Goal: Transaction & Acquisition: Purchase product/service

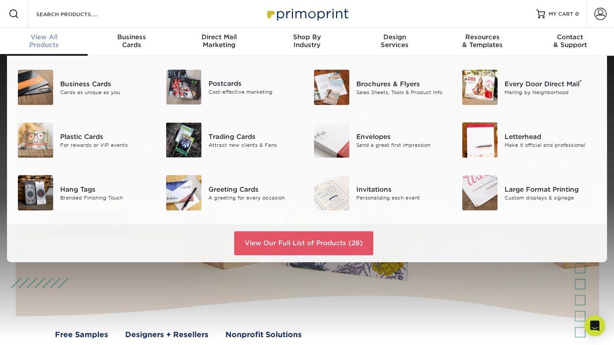
click at [47, 43] on div "View All Products" at bounding box center [44, 41] width 88 height 16
click at [381, 195] on div "Personalizing each event" at bounding box center [402, 197] width 92 height 7
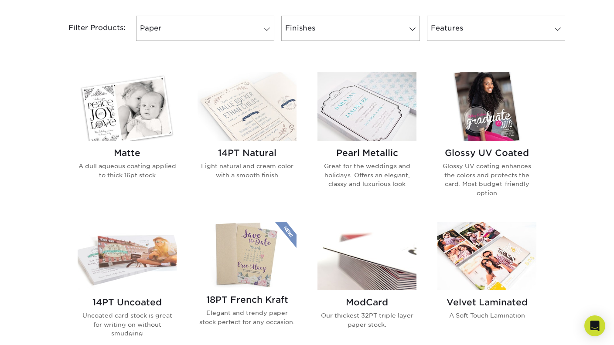
scroll to position [349, 0]
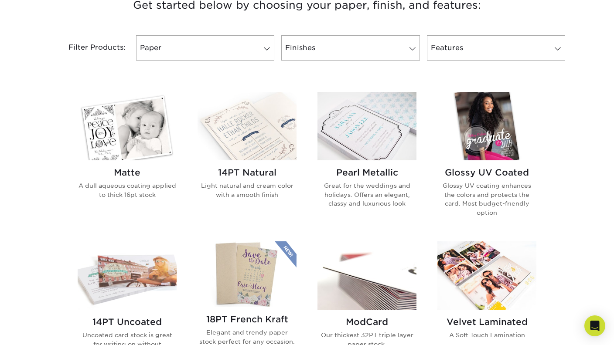
click at [263, 170] on h2 "14PT Natural" at bounding box center [247, 172] width 99 height 10
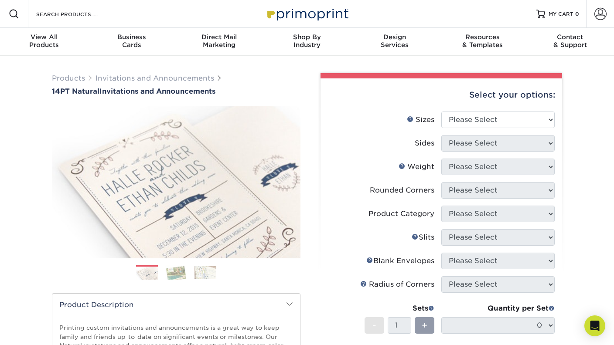
click at [578, 263] on div "Products Invitations and Announcements 14PT Natural Invitations and Announcemen…" at bounding box center [307, 289] width 614 height 466
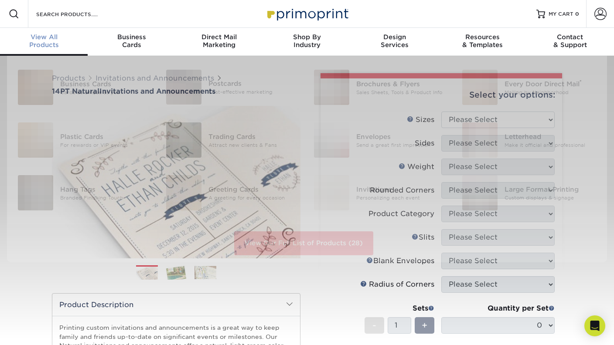
click at [57, 41] on div "View All Products" at bounding box center [44, 41] width 88 height 16
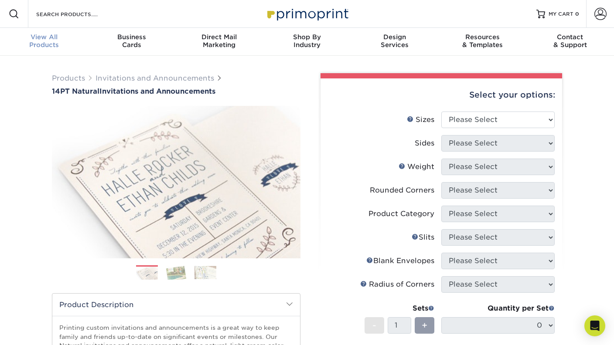
click at [60, 45] on div "View All Products" at bounding box center [44, 41] width 88 height 16
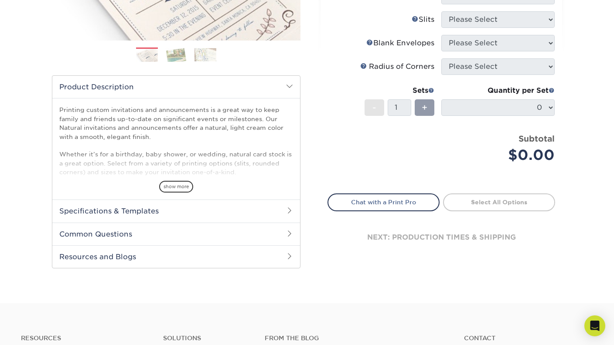
scroll to position [131, 0]
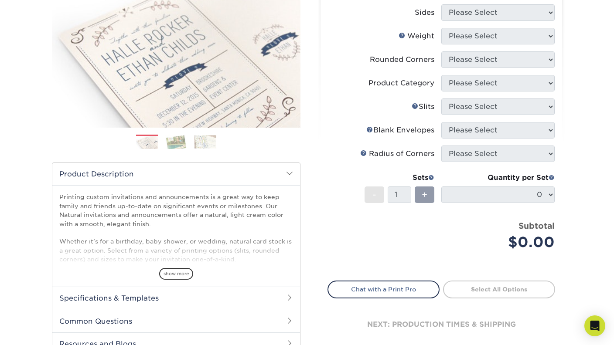
click at [555, 10] on div "Select your options: Sizes Help Sizes Please Select 4.25" x 5.5" 4.25" x 6" 5" …" at bounding box center [441, 153] width 242 height 410
click at [599, 31] on div "Products Invitations and Announcements 14PT Natural Invitations and Announcemen…" at bounding box center [307, 158] width 614 height 466
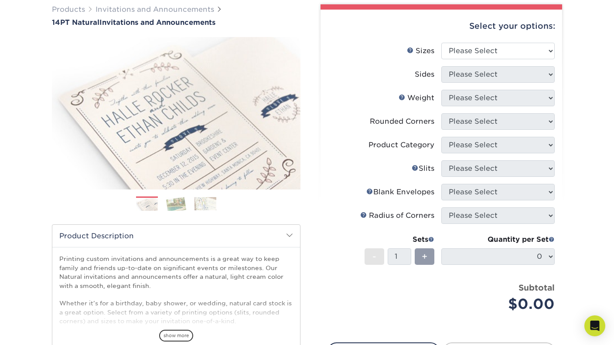
scroll to position [87, 0]
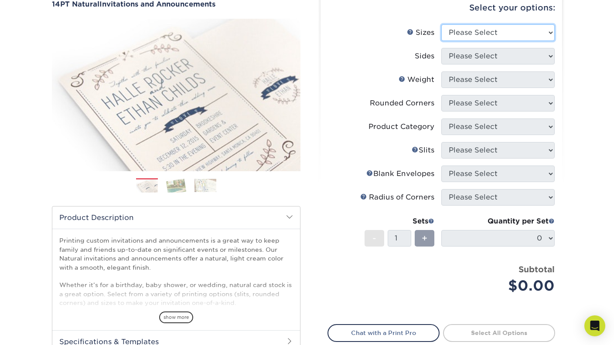
click at [461, 30] on select "Please Select 4.25" x 5.5" 4.25" x 6" 5" x 7" 5.5" x 8.5" 6" x 6"" at bounding box center [497, 32] width 113 height 17
click at [577, 56] on div "Products Invitations and Announcements 14PT Natural Invitations and Announcemen…" at bounding box center [307, 202] width 614 height 466
click at [517, 32] on select "Please Select 4.25" x 5.5" 4.25" x 6" 5" x 7" 5.5" x 8.5" 6" x 6"" at bounding box center [497, 32] width 113 height 17
select select "5.00x7.00"
click at [441, 24] on select "Please Select 4.25" x 5.5" 4.25" x 6" 5" x 7" 5.5" x 8.5" 6" x 6"" at bounding box center [497, 32] width 113 height 17
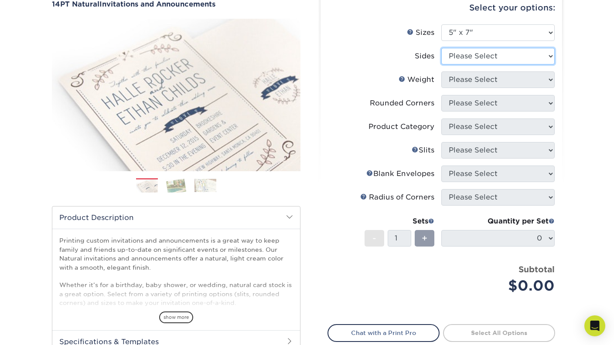
click at [501, 48] on select "Please Select Print Both Sides Print Front Only" at bounding box center [497, 56] width 113 height 17
click at [441, 48] on select "Please Select Print Both Sides Print Front Only" at bounding box center [497, 56] width 113 height 17
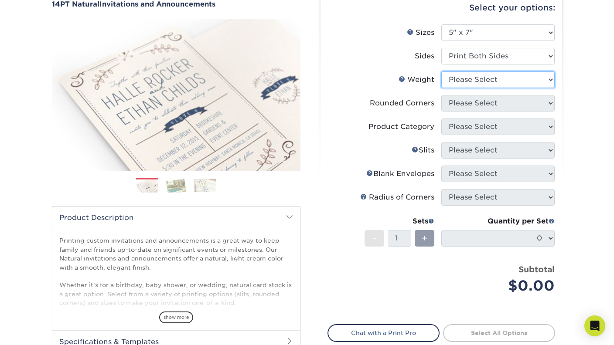
click at [519, 78] on select "Please Select 14PTNT" at bounding box center [497, 80] width 113 height 17
click at [517, 53] on select "Please Select Print Both Sides Print Front Only" at bounding box center [497, 56] width 113 height 17
select select "32d3c223-f82c-492b-b915-ba065a00862f"
click at [441, 48] on select "Please Select Print Both Sides Print Front Only" at bounding box center [497, 56] width 113 height 17
click at [518, 74] on select "Please Select 14PTNT" at bounding box center [497, 80] width 113 height 17
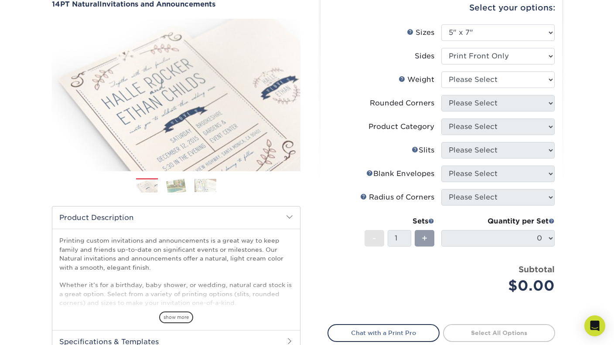
click at [582, 83] on div "Products Invitations and Announcements 14PT Natural Invitations and Announcemen…" at bounding box center [307, 202] width 614 height 466
click at [555, 107] on div "Select your options: Sizes Help Sizes Please Select 4.25" x 5.5" 4.25" x 6" 5" …" at bounding box center [441, 196] width 242 height 410
click at [416, 243] on div "+" at bounding box center [425, 238] width 20 height 17
click at [508, 86] on select "Please Select 14PTNT" at bounding box center [497, 80] width 113 height 17
select select "14PTNT"
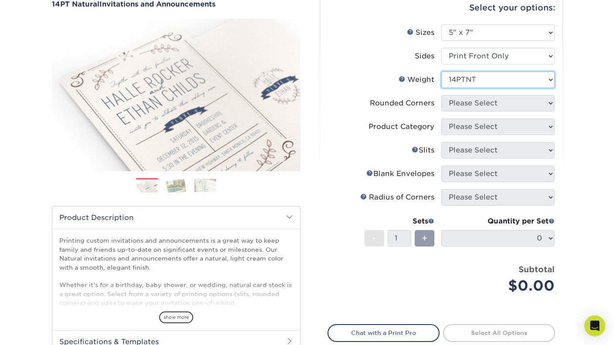
click at [441, 72] on select "Please Select 14PTNT" at bounding box center [497, 80] width 113 height 17
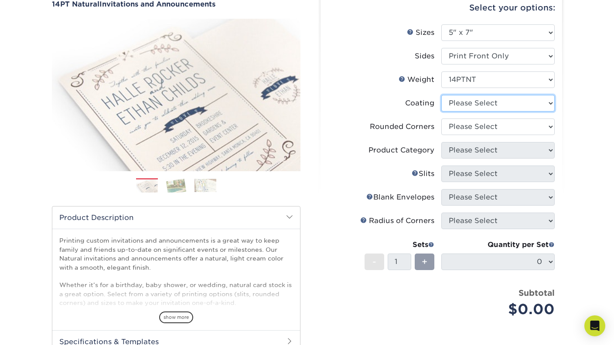
click at [497, 96] on select at bounding box center [497, 103] width 113 height 17
select select "3e7618de-abca-4bda-9f97-8b9129e913d8"
click at [441, 95] on select at bounding box center [497, 103] width 113 height 17
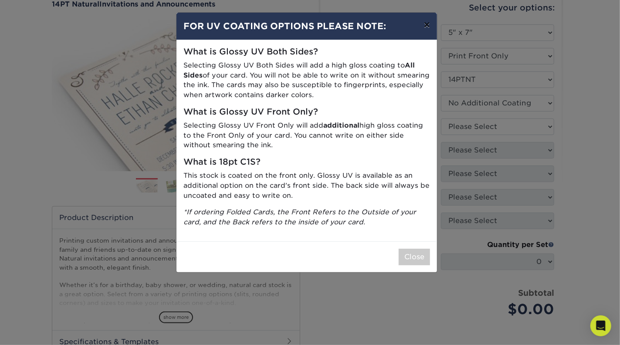
click at [426, 22] on button "×" at bounding box center [427, 25] width 20 height 24
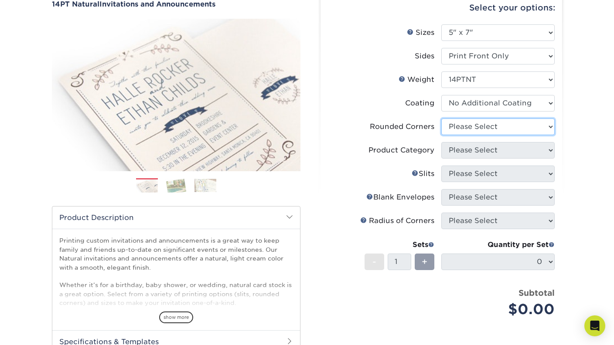
click at [515, 129] on select "Please Select Yes - Round 4 Corners No" at bounding box center [497, 127] width 113 height 17
select select "7672df9e-0e0a-464d-8e1f-920c575e4da3"
click at [441, 119] on select "Please Select Yes - Round 4 Corners No" at bounding box center [497, 127] width 113 height 17
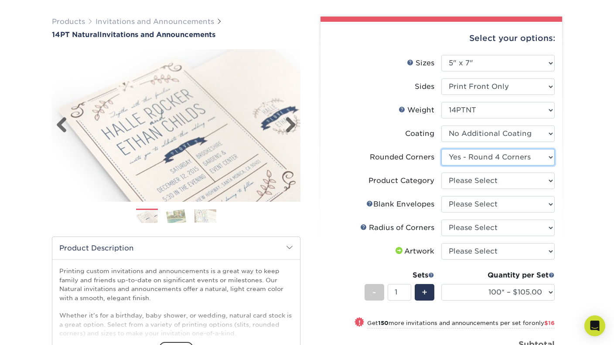
scroll to position [44, 0]
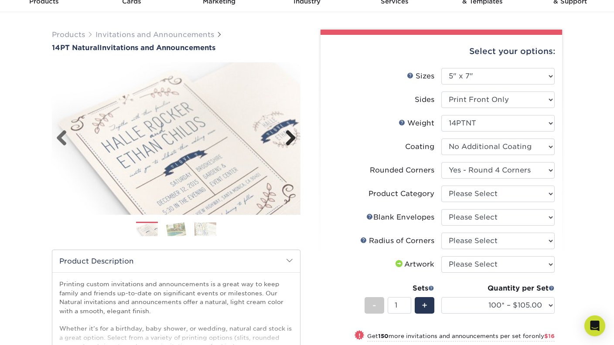
click at [290, 137] on link "Next" at bounding box center [287, 138] width 17 height 17
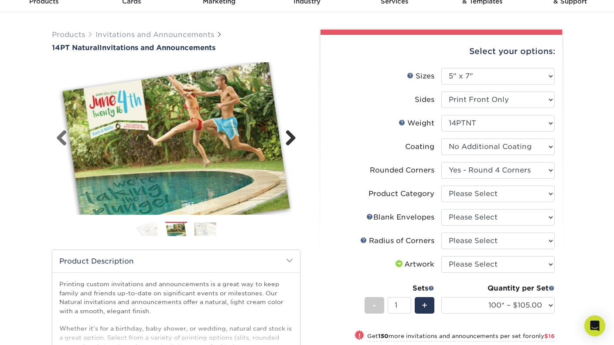
click at [291, 137] on link "Next" at bounding box center [287, 138] width 17 height 17
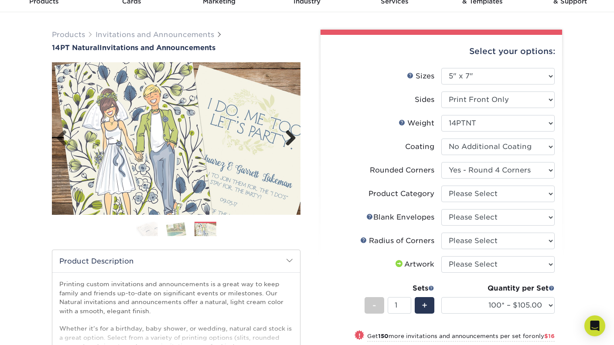
click at [295, 137] on link "Next" at bounding box center [287, 138] width 17 height 17
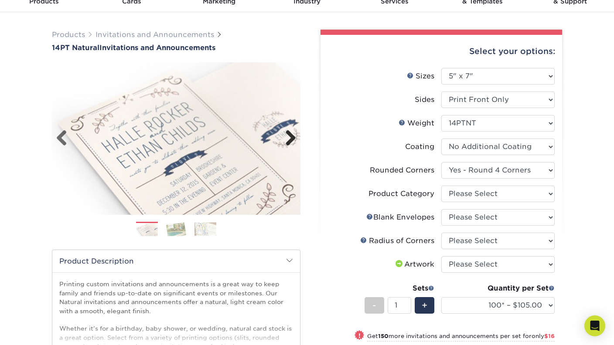
click at [295, 137] on link "Next" at bounding box center [287, 138] width 17 height 17
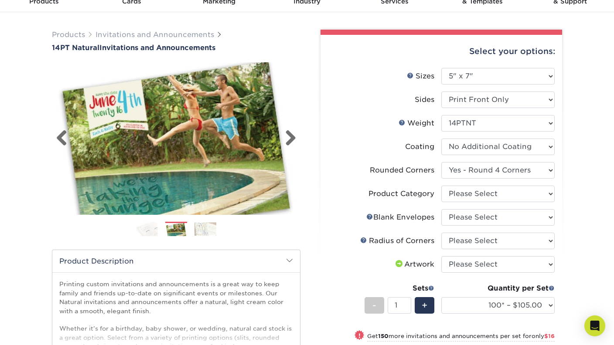
click at [300, 136] on img at bounding box center [176, 139] width 249 height 172
click at [292, 142] on link "Next" at bounding box center [287, 138] width 17 height 17
